Goal: Use online tool/utility: Utilize a website feature to perform a specific function

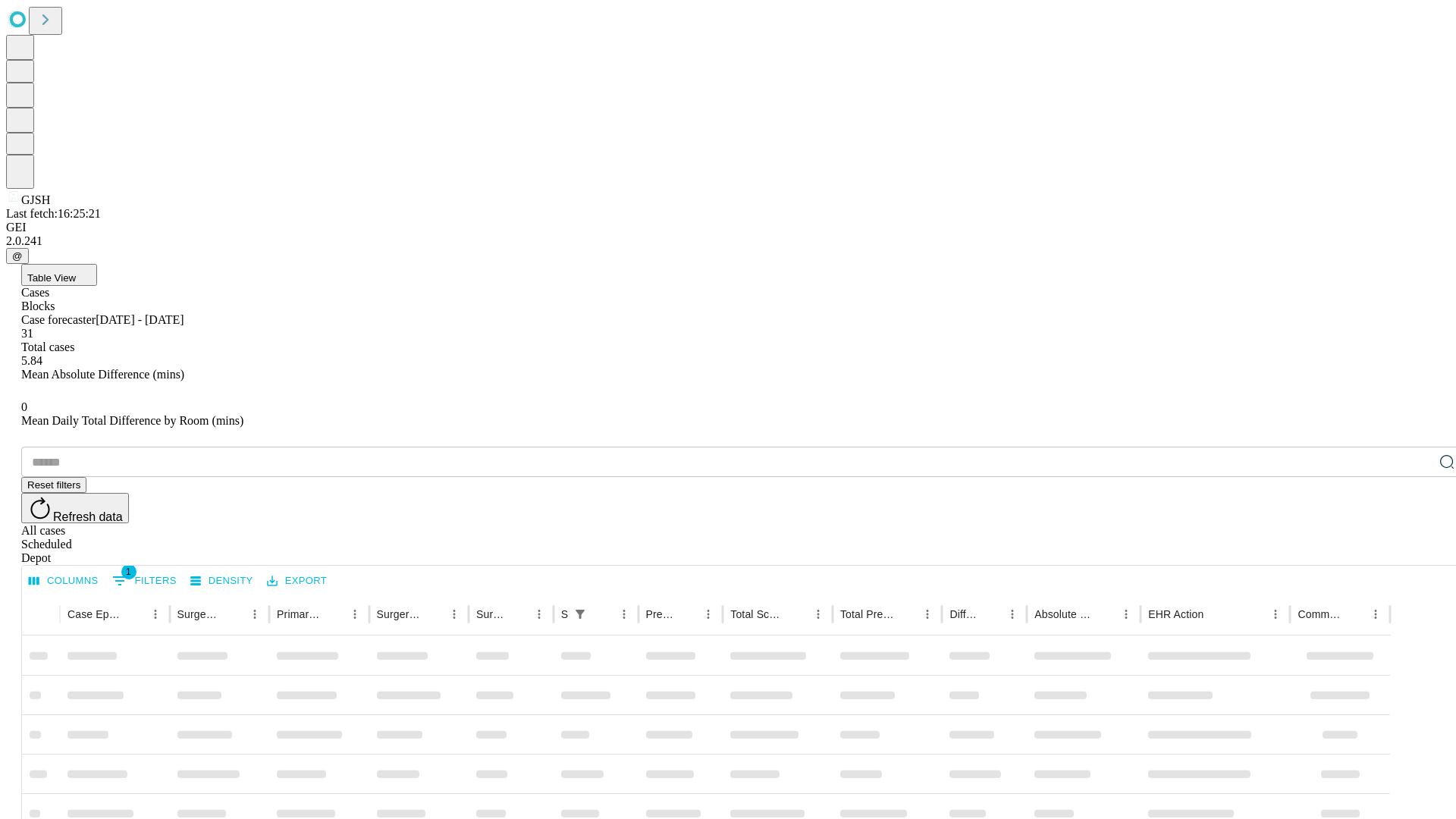
click at [76, 272] on span "Table View" at bounding box center [51, 278] width 48 height 12
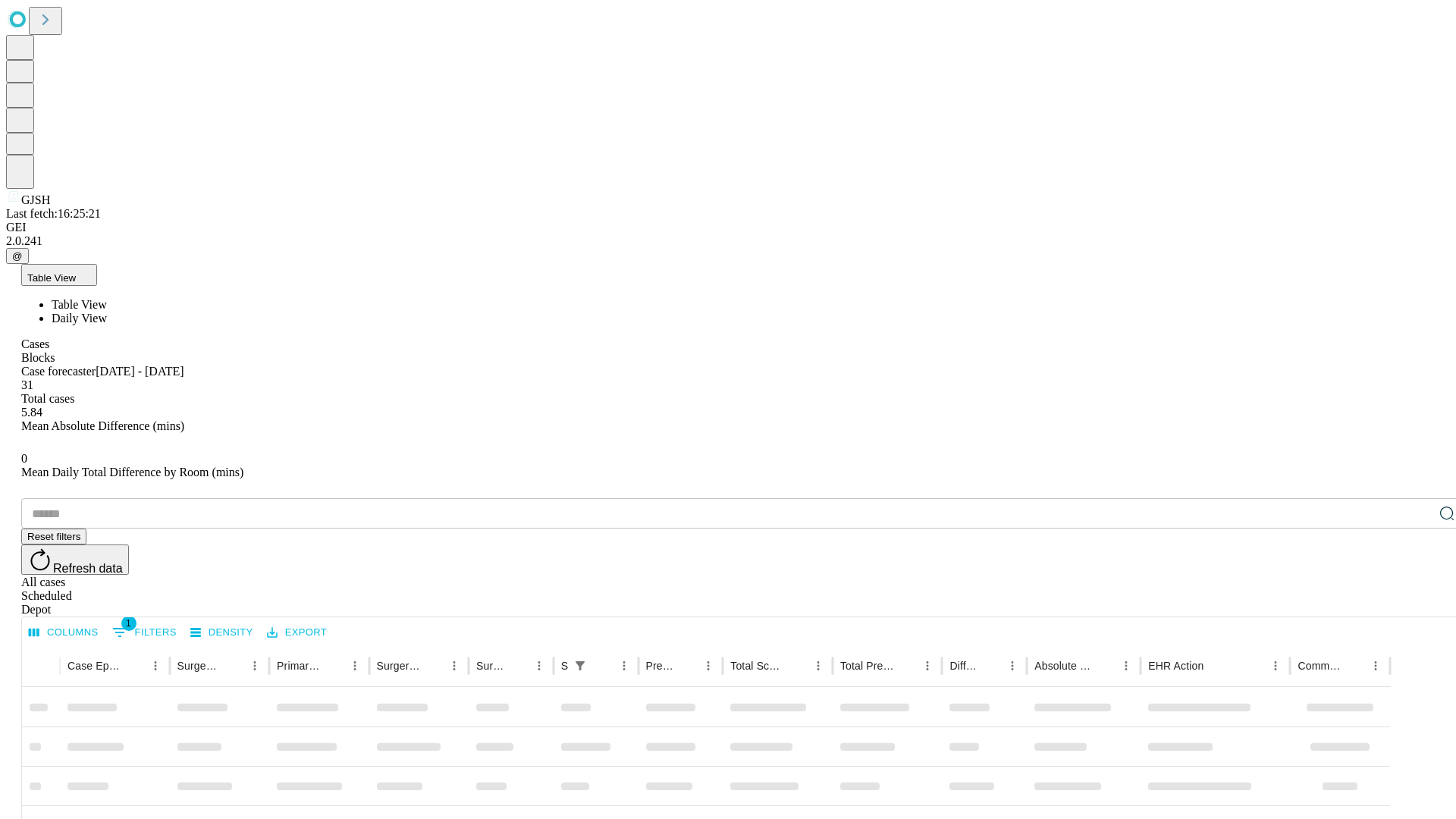
click at [107, 311] on span "Daily View" at bounding box center [79, 318] width 56 height 13
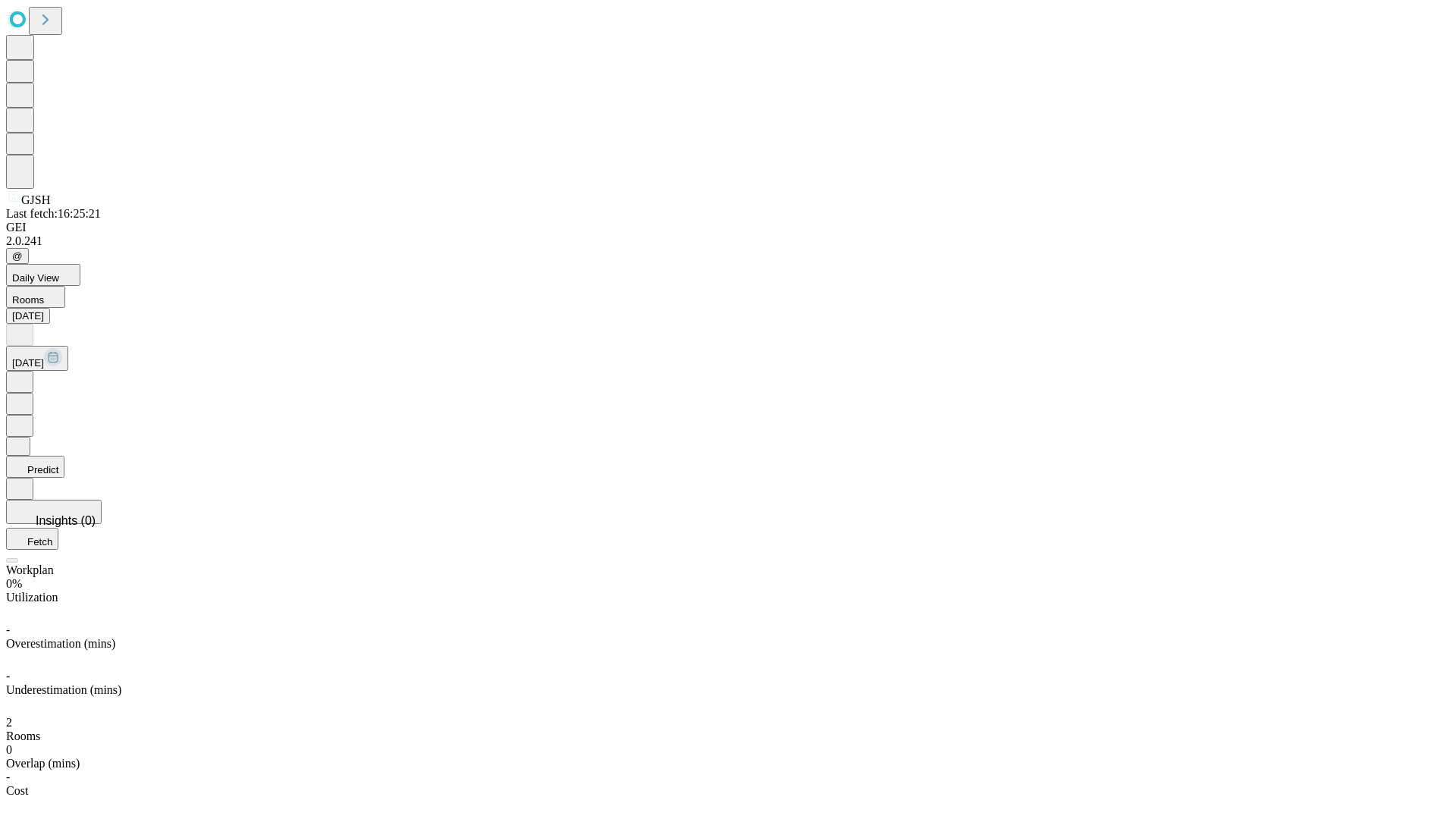
click at [65, 456] on button "Predict" at bounding box center [35, 467] width 58 height 22
